Goal: Check status: Check status

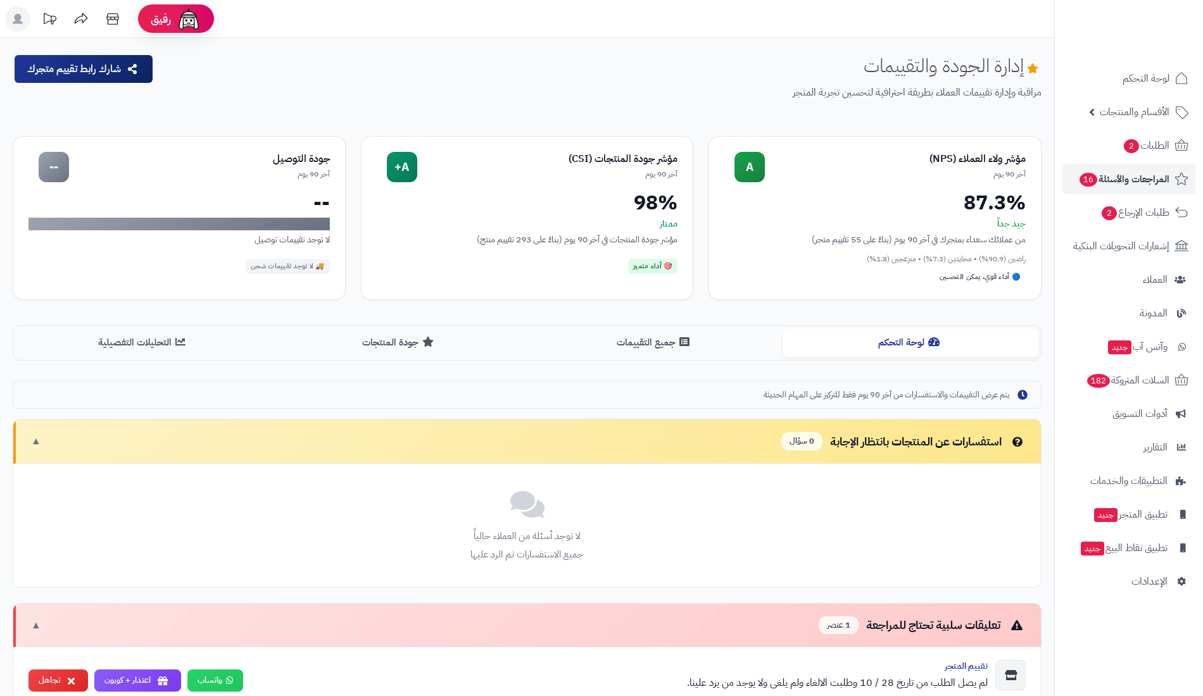
scroll to position [389, 0]
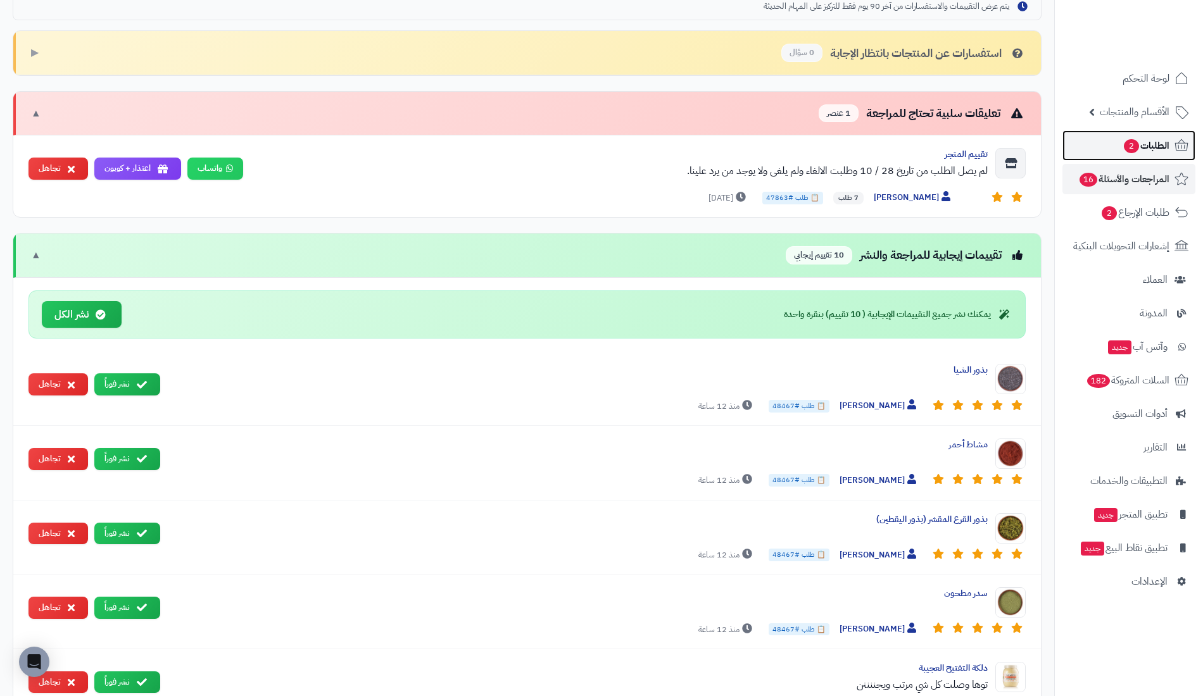
click at [1128, 146] on span "2" at bounding box center [1130, 146] width 15 height 14
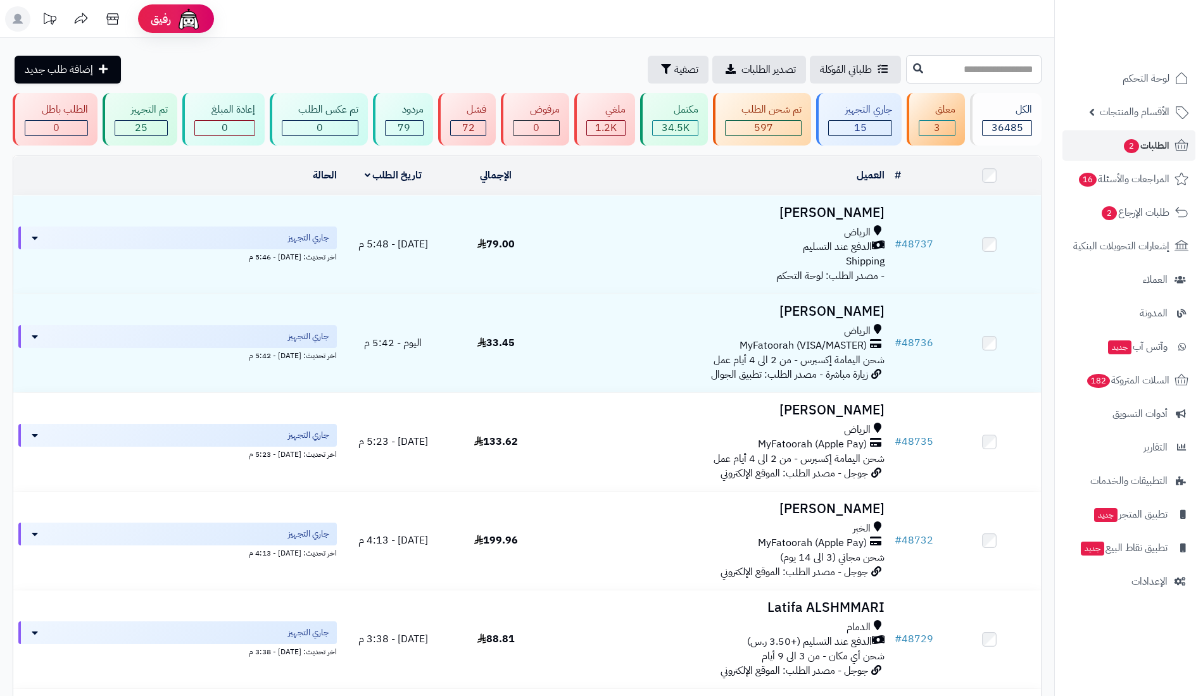
click at [981, 73] on input "text" at bounding box center [973, 69] width 135 height 28
type input "*****"
click at [913, 68] on icon at bounding box center [918, 68] width 10 height 10
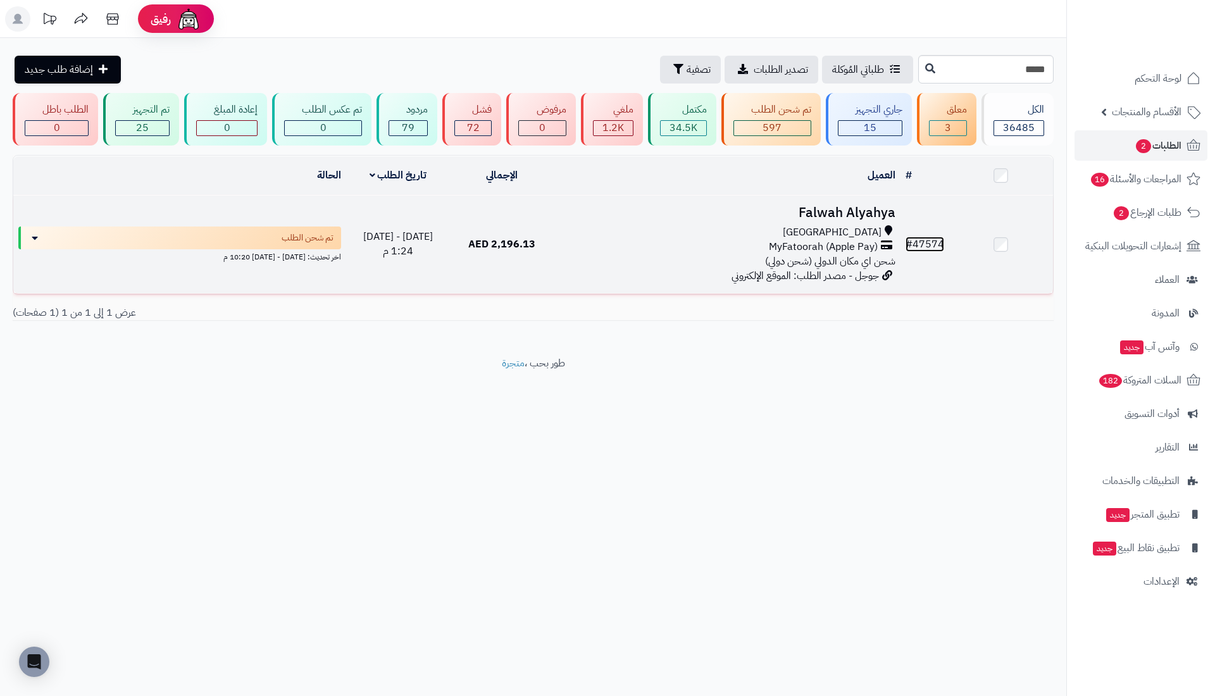
click at [910, 237] on span "#" at bounding box center [909, 244] width 7 height 15
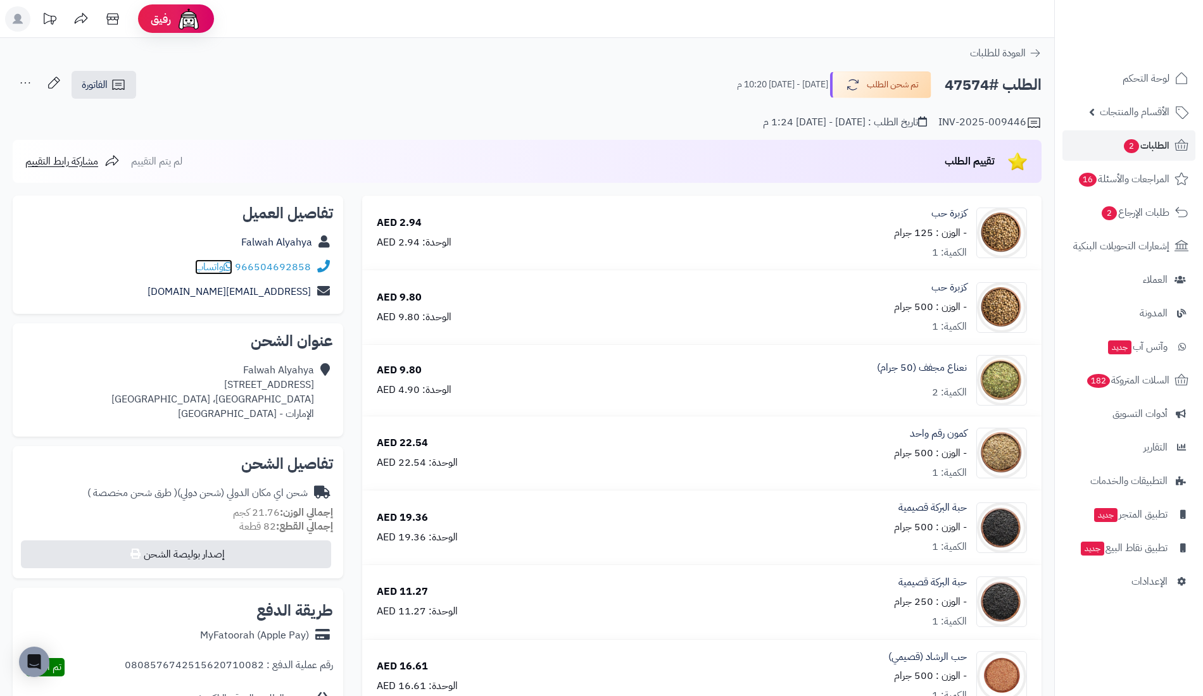
click at [208, 268] on span "واتساب" at bounding box center [213, 267] width 37 height 15
